Goal: Task Accomplishment & Management: Use online tool/utility

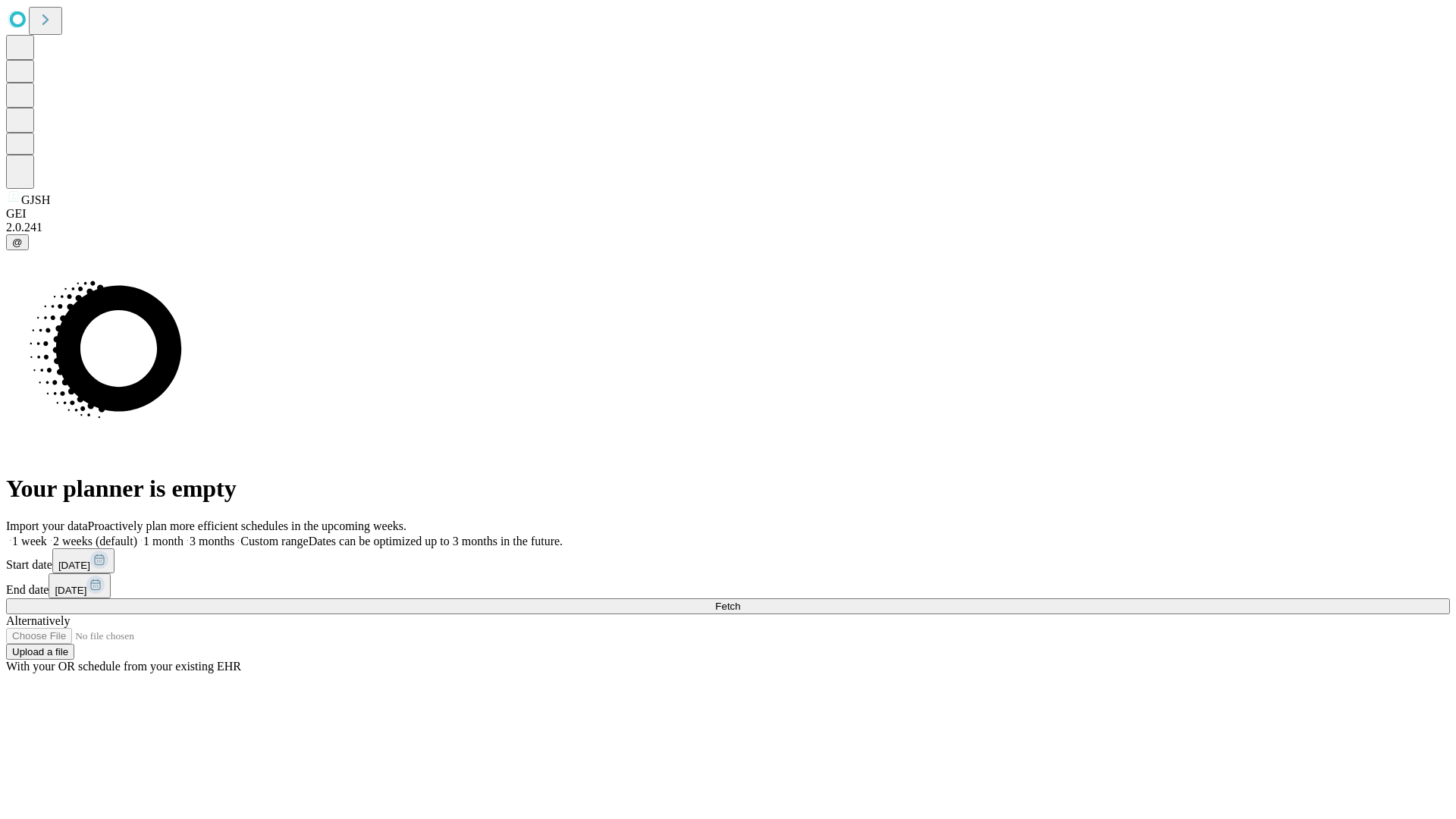
click at [741, 600] on span "Fetch" at bounding box center [728, 606] width 26 height 12
